Goal: Task Accomplishment & Management: Use online tool/utility

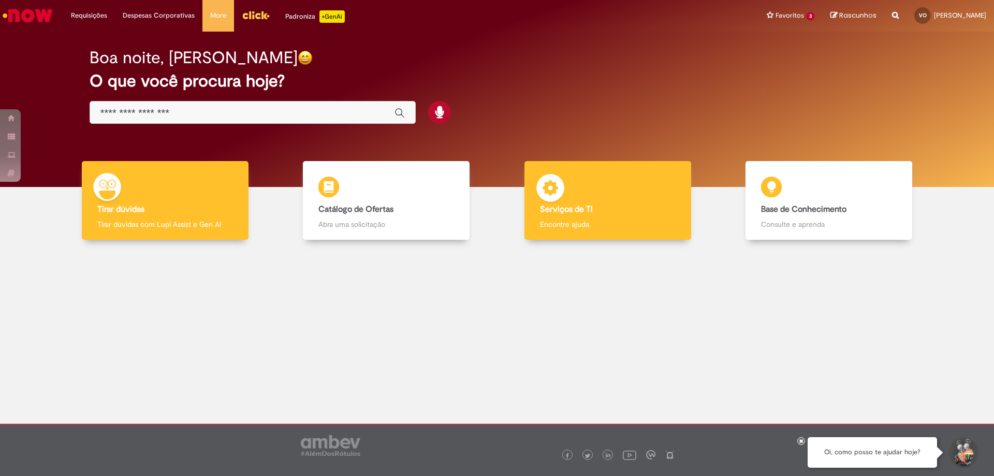
click at [635, 210] on h4 "Serviços de TI" at bounding box center [608, 209] width 136 height 9
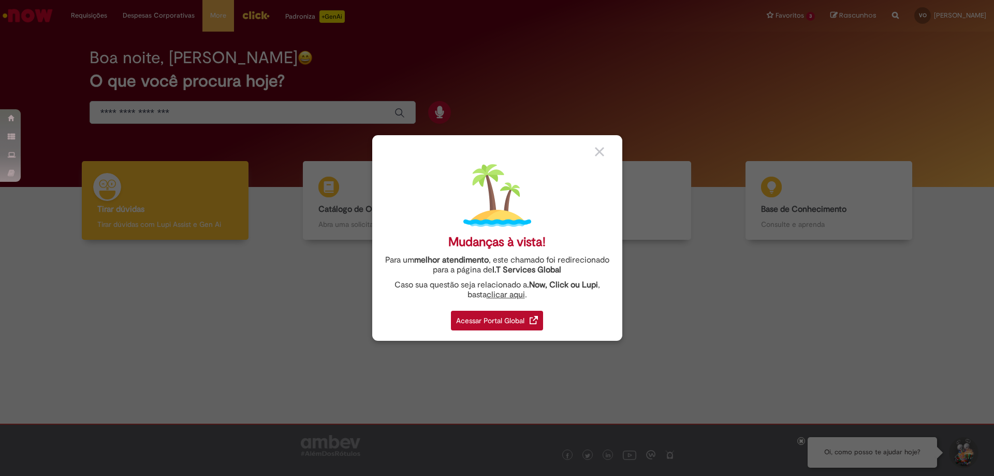
click at [502, 326] on div "Acessar Portal Global" at bounding box center [497, 321] width 92 height 20
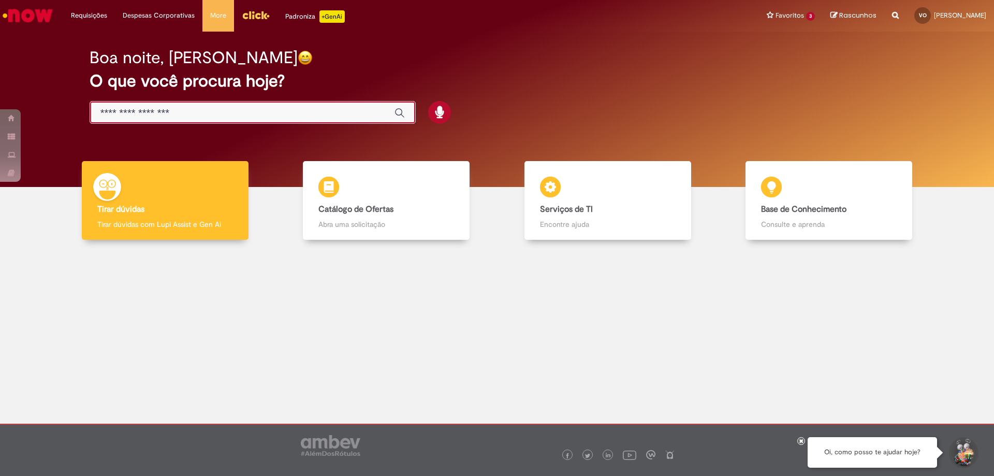
click at [286, 116] on input "Basta digitar aqui" at bounding box center [242, 113] width 284 height 12
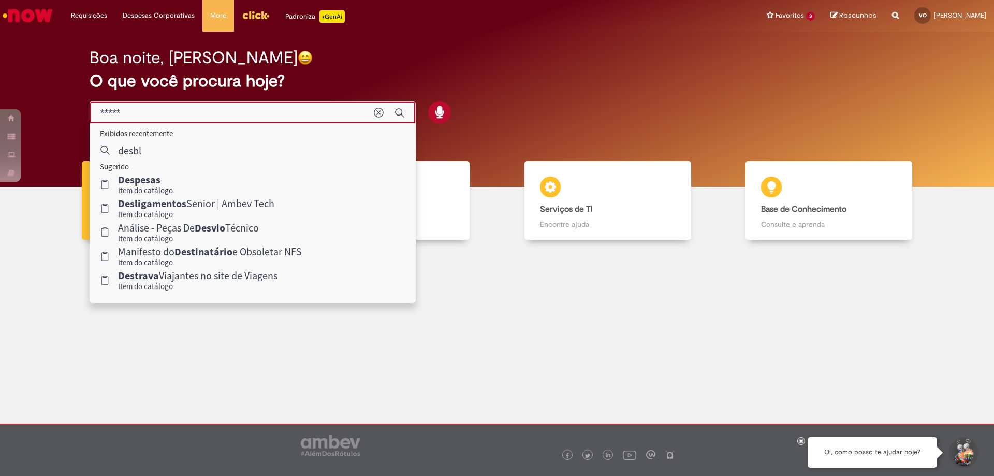
type input "******"
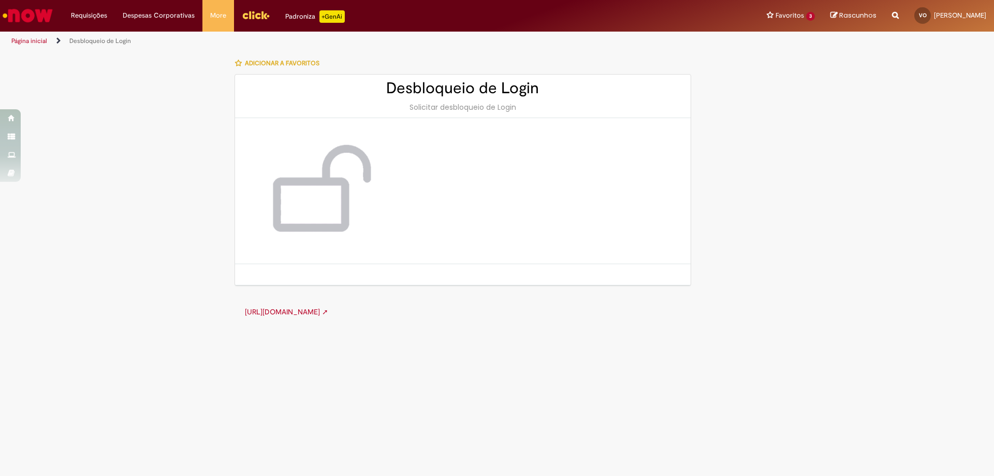
click at [328, 309] on link "http://cid.la.interbrew.net/itexpress/desbloqueioLogin.php ➚" at bounding box center [286, 311] width 83 height 9
click at [95, 43] on link "Desbloqueio de Login" at bounding box center [100, 41] width 62 height 8
click at [81, 40] on link "Desbloqueio de Login" at bounding box center [100, 41] width 62 height 8
click at [328, 315] on link "http://cid.la.interbrew.net/itexpress/desbloqueioLogin.php ➚" at bounding box center [286, 311] width 83 height 9
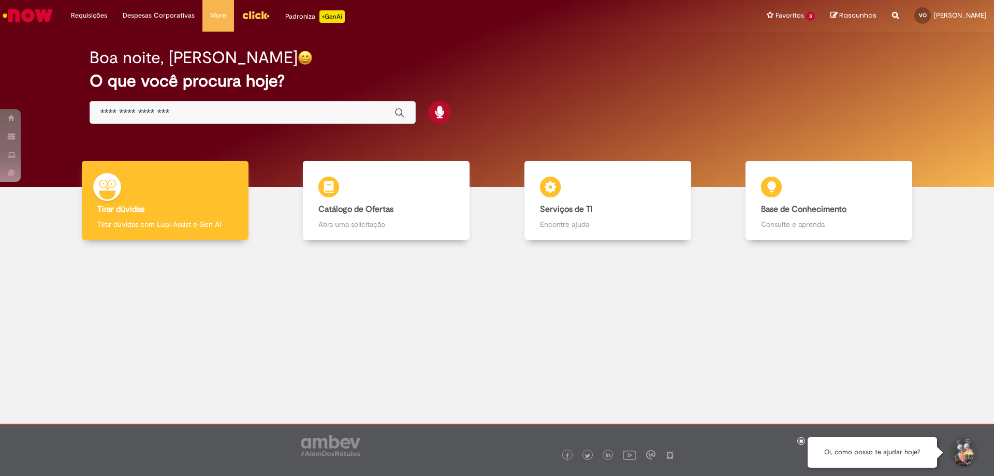
click at [284, 118] on input "Basta digitar aqui" at bounding box center [242, 113] width 284 height 12
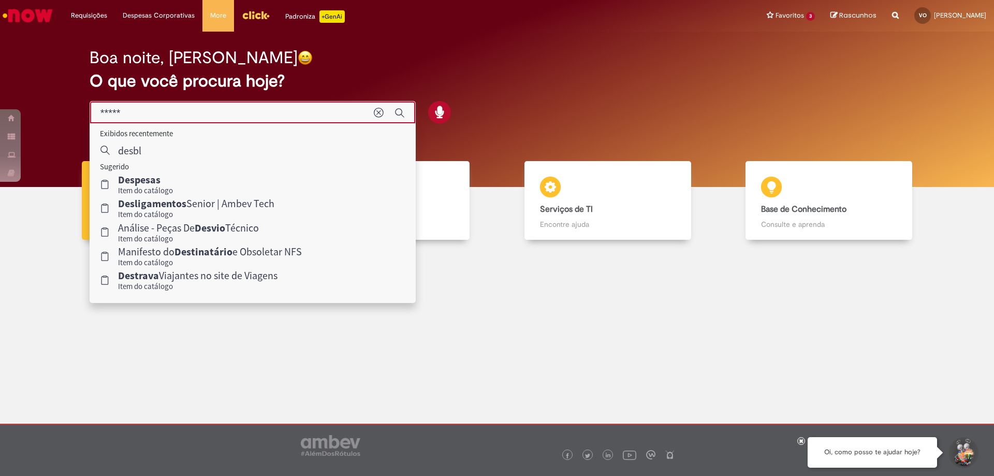
type input "******"
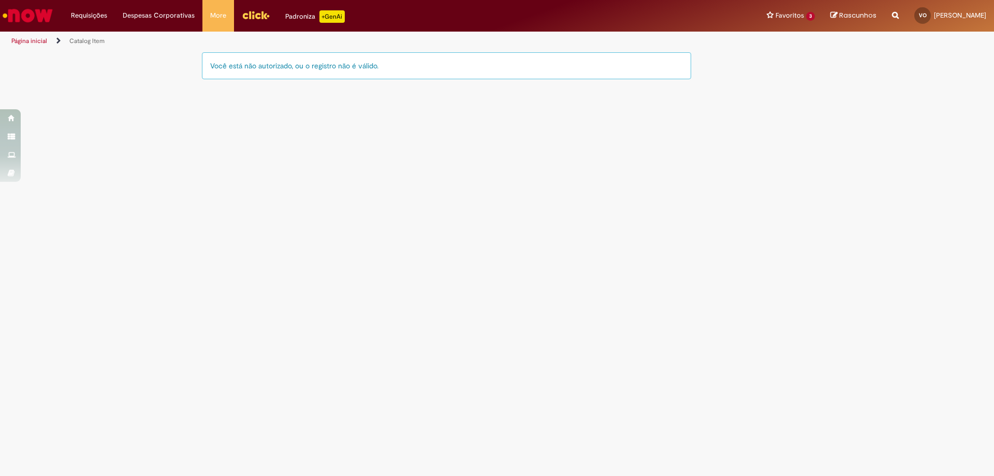
click at [390, 67] on div "Você está não autorizado, ou o registro não é válido." at bounding box center [446, 65] width 489 height 27
